Goal: Information Seeking & Learning: Compare options

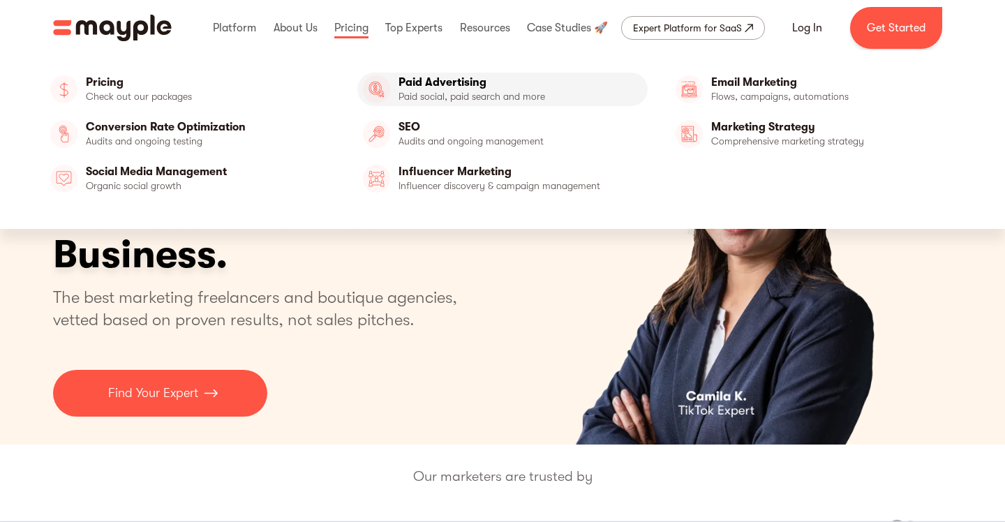
click at [431, 95] on link "Paid Advertising" at bounding box center [502, 90] width 291 height 34
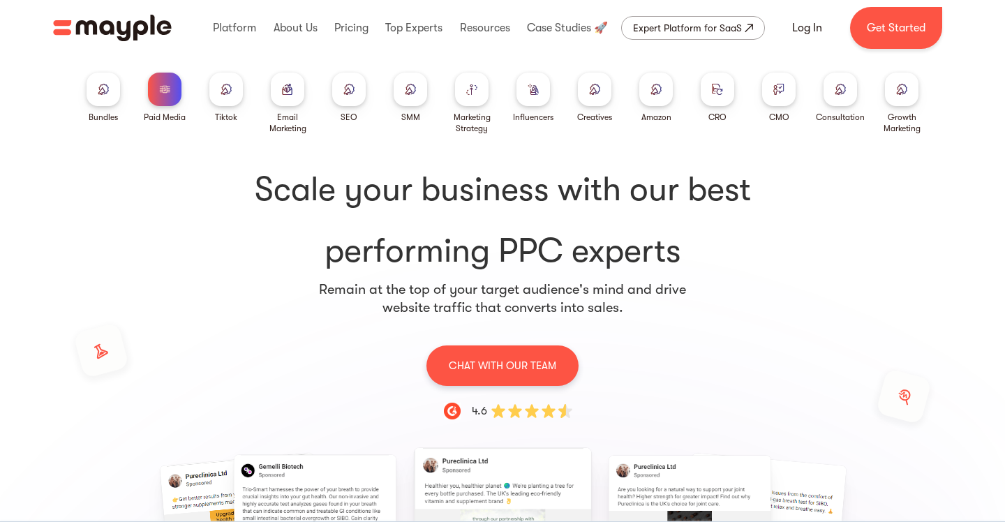
click at [107, 91] on img at bounding box center [103, 89] width 11 height 10
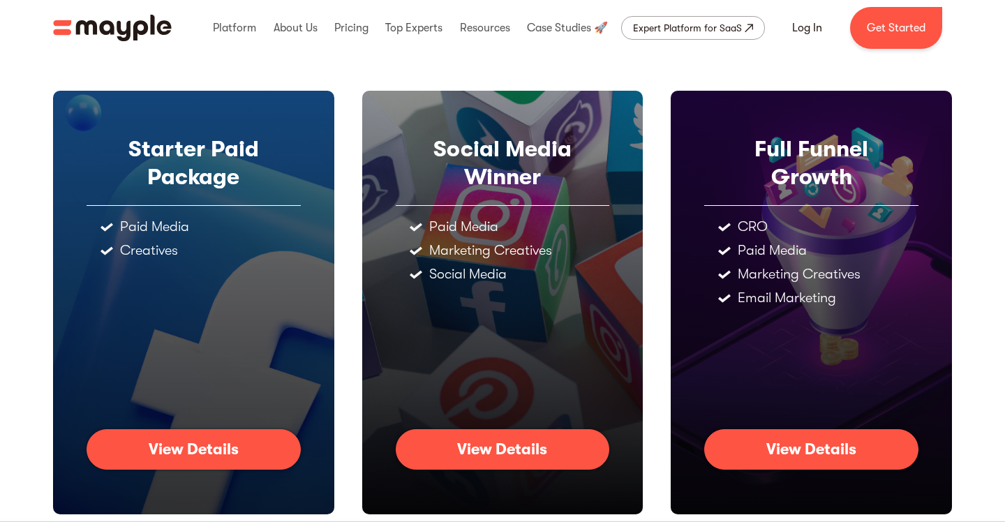
scroll to position [126, 0]
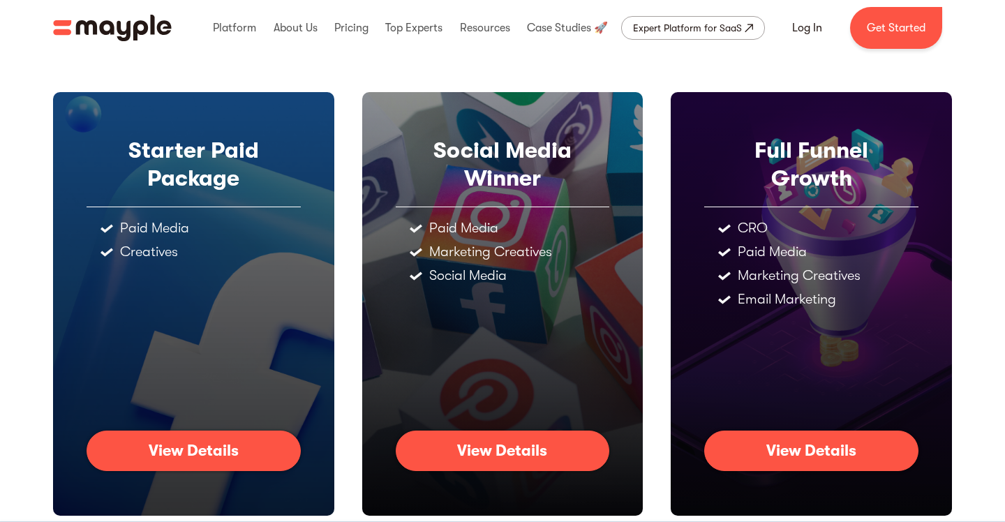
click at [513, 459] on div "View Details" at bounding box center [502, 451] width 90 height 18
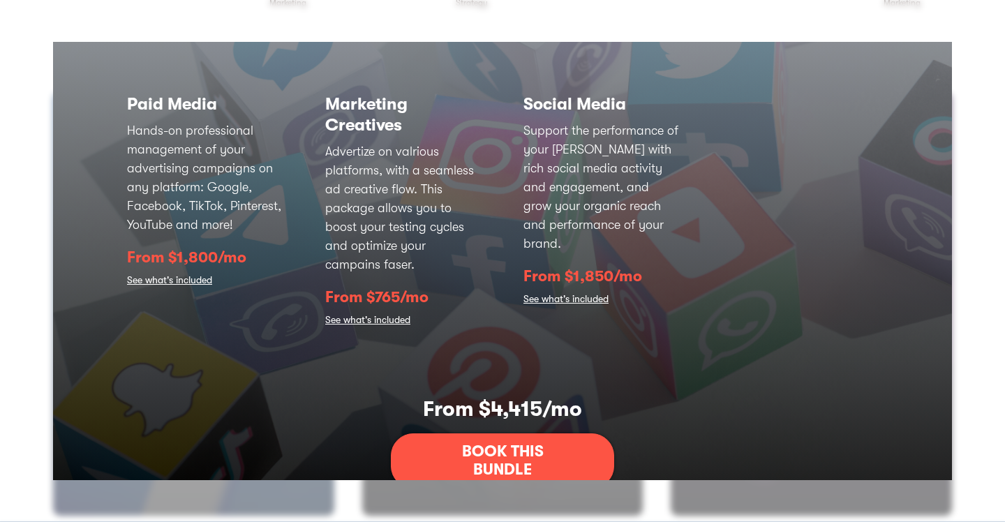
scroll to position [0, 0]
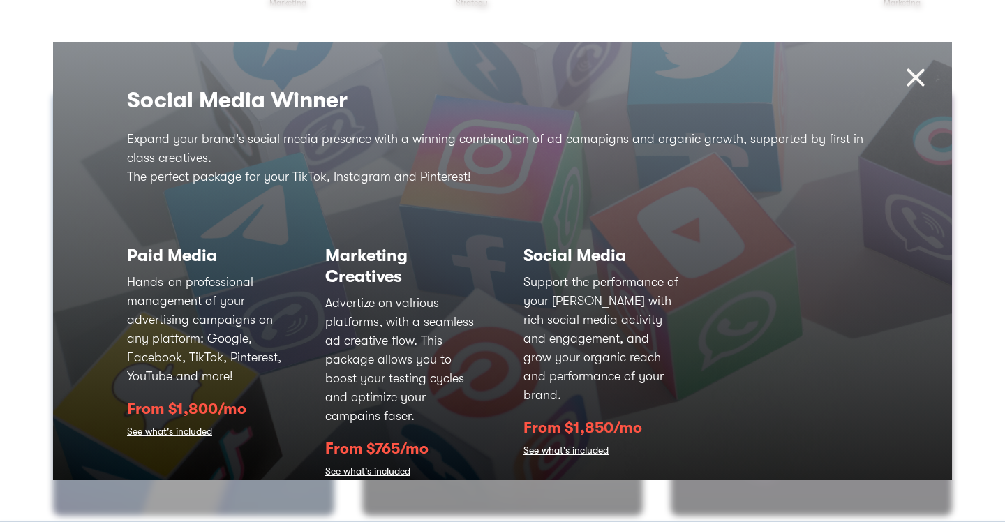
click at [919, 78] on img at bounding box center [916, 78] width 30 height 30
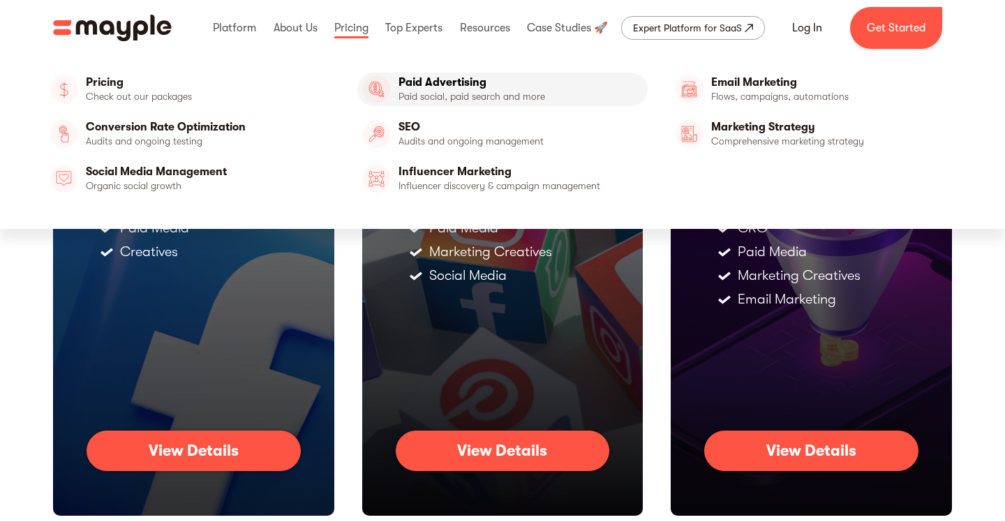
click at [418, 91] on link "Paid Advertising" at bounding box center [502, 90] width 291 height 34
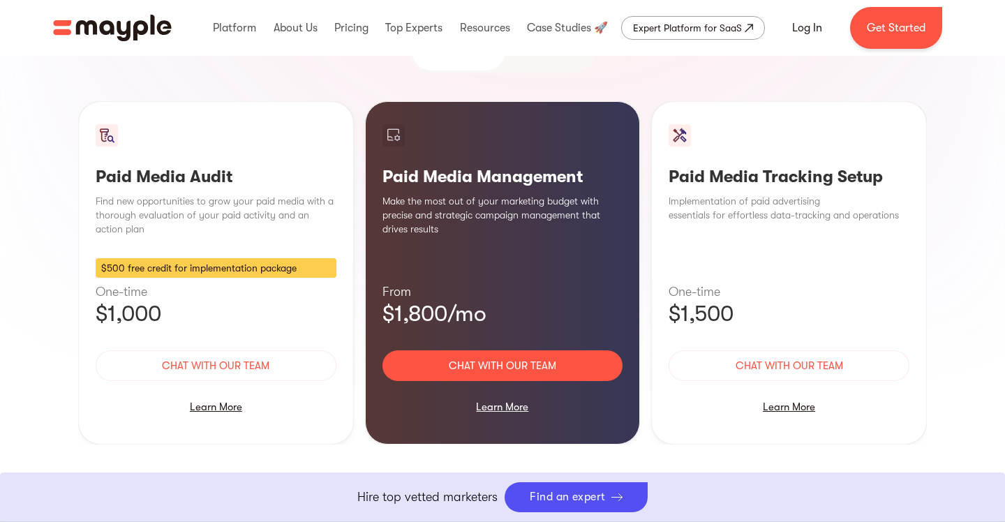
scroll to position [1281, 0]
